Goal: Task Accomplishment & Management: Complete application form

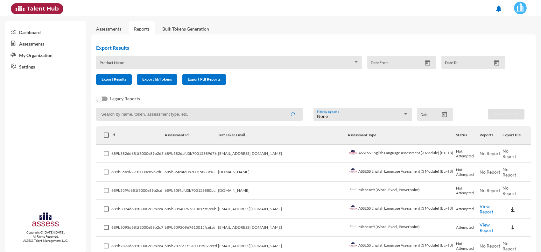
click at [260, 190] on td "[DOMAIN_NAME]" at bounding box center [282, 190] width 129 height 18
click at [259, 172] on td "[DOMAIN_NAME]" at bounding box center [282, 172] width 129 height 18
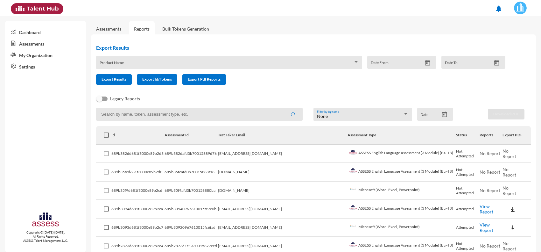
click at [246, 192] on td "[DOMAIN_NAME]" at bounding box center [282, 190] width 129 height 18
click at [245, 192] on td "[DOMAIN_NAME]" at bounding box center [282, 190] width 129 height 18
click at [249, 190] on td "[DOMAIN_NAME]" at bounding box center [282, 190] width 129 height 18
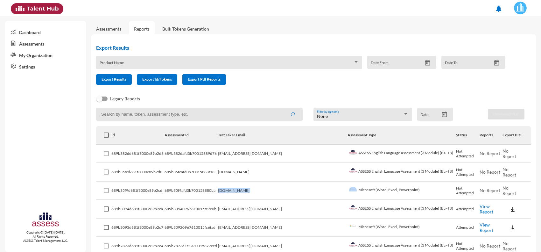
click at [262, 190] on td "[DOMAIN_NAME]" at bounding box center [282, 190] width 129 height 18
click at [272, 154] on td "[EMAIL_ADDRESS][DOMAIN_NAME]" at bounding box center [282, 153] width 129 height 18
copy td "[EMAIL_ADDRESS][DOMAIN_NAME]"
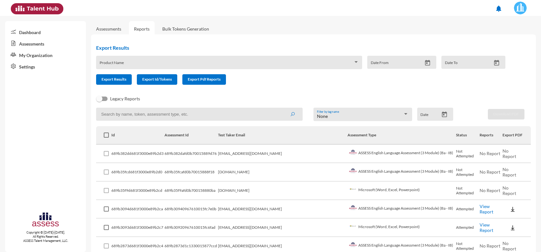
click at [111, 28] on link "Assessments" at bounding box center [108, 28] width 25 height 5
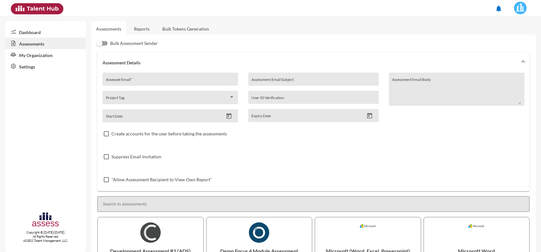
click at [121, 78] on div "Assessee Email *" at bounding box center [170, 81] width 129 height 10
paste input "[EMAIL_ADDRESS][DOMAIN_NAME]"
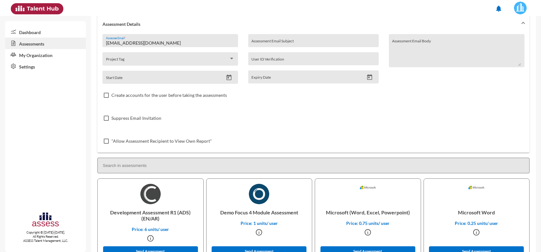
scroll to position [159, 0]
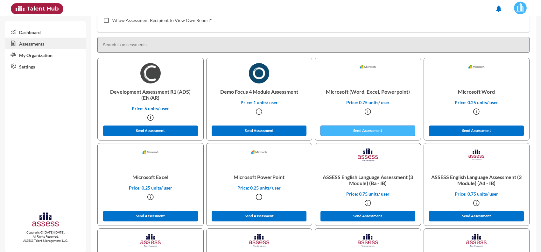
type input "[EMAIL_ADDRESS][DOMAIN_NAME]"
click at [358, 134] on button "Send Assessment" at bounding box center [367, 130] width 95 height 10
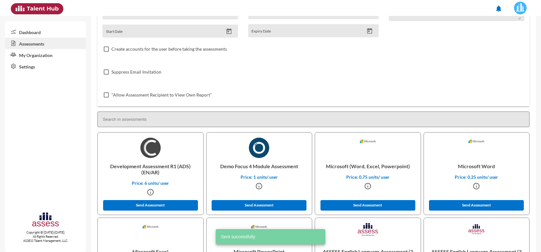
scroll to position [0, 0]
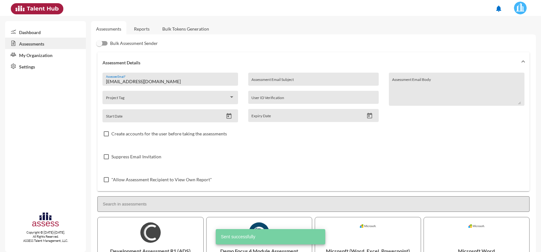
click at [147, 30] on link "Reports" at bounding box center [142, 29] width 26 height 16
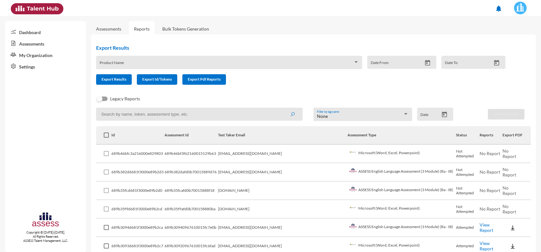
click at [258, 173] on td "[EMAIL_ADDRESS][DOMAIN_NAME]" at bounding box center [282, 172] width 129 height 18
click at [503, 174] on td "No Report" at bounding box center [516, 172] width 28 height 18
click at [347, 158] on td "Microsoft (Word, Excel, Powerpoint)" at bounding box center [401, 153] width 109 height 18
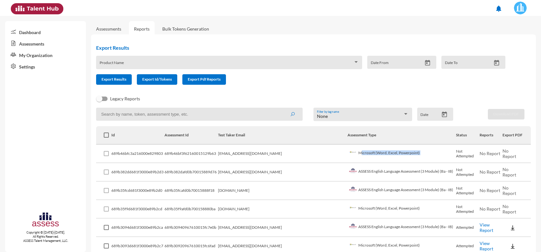
click at [347, 158] on td "Microsoft (Word, Excel, Powerpoint)" at bounding box center [401, 153] width 109 height 18
click at [103, 25] on link "Assessments" at bounding box center [108, 29] width 35 height 16
click at [104, 29] on link "Assessments" at bounding box center [108, 28] width 25 height 5
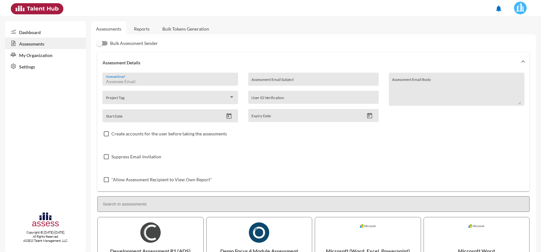
click at [170, 81] on input "Assessee Email *" at bounding box center [170, 81] width 129 height 5
paste input "[EMAIL_ADDRESS][DOMAIN_NAME]"
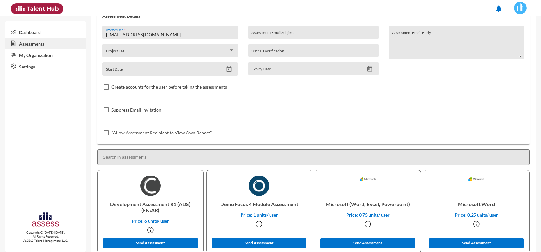
scroll to position [119, 0]
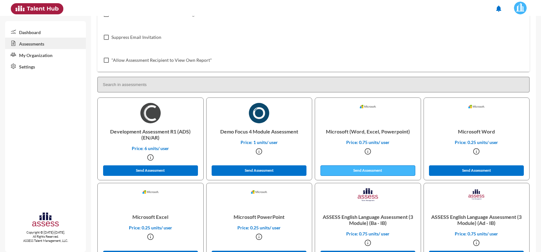
type input "[EMAIL_ADDRESS][DOMAIN_NAME]"
click at [364, 165] on button "Send Assessment" at bounding box center [367, 170] width 95 height 10
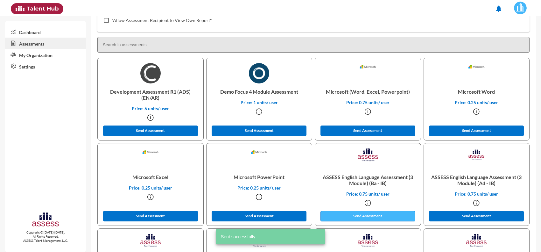
click at [368, 214] on button "Send Assessment" at bounding box center [367, 216] width 95 height 10
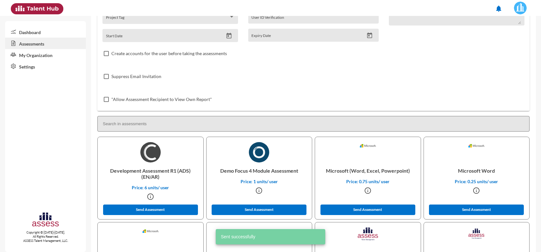
scroll to position [0, 0]
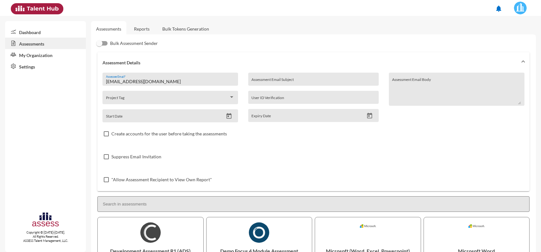
click at [139, 30] on link "Reports" at bounding box center [142, 29] width 26 height 16
